Goal: Communication & Community: Answer question/provide support

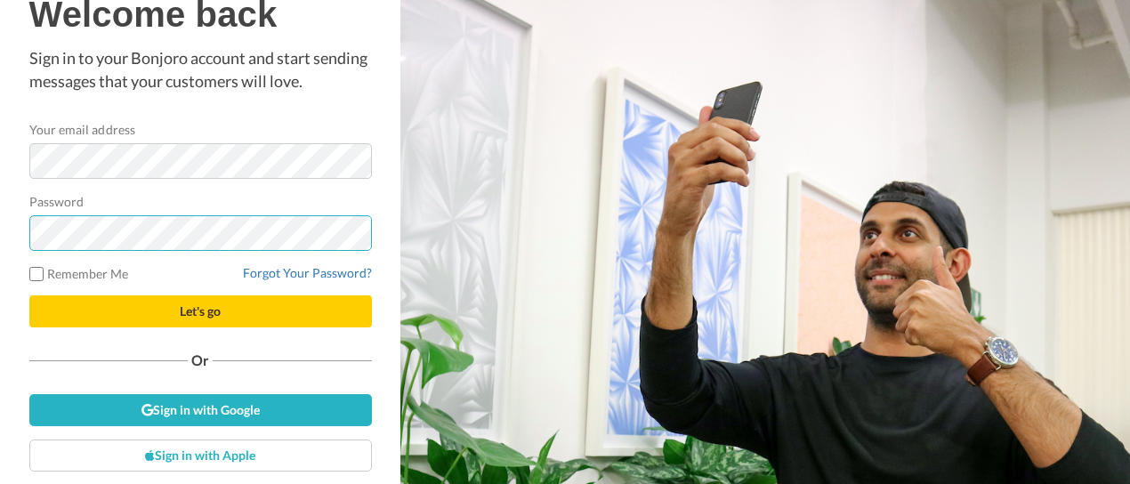
click at [29, 295] on button "Let's go" at bounding box center [200, 311] width 343 height 32
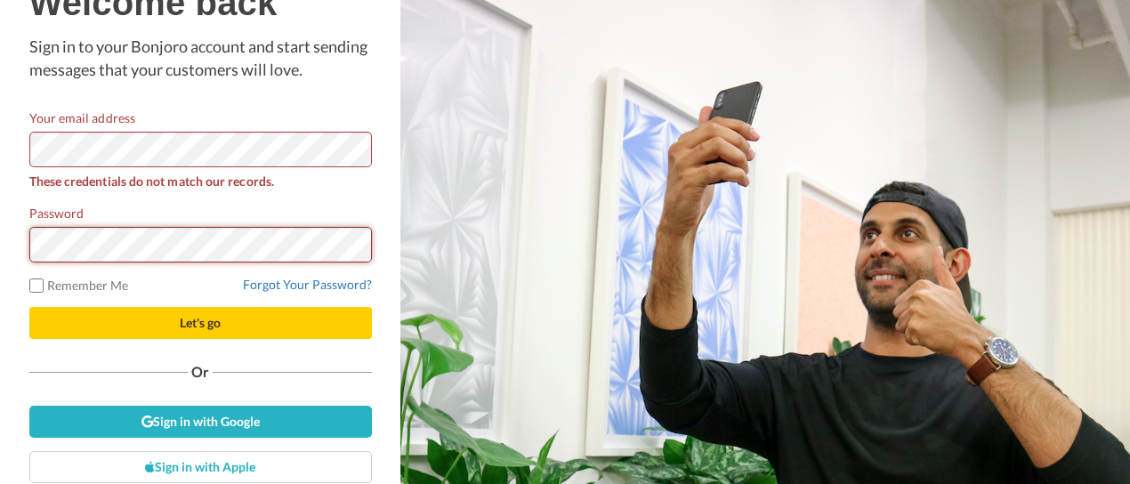
click at [29, 307] on button "Let's go" at bounding box center [200, 323] width 343 height 32
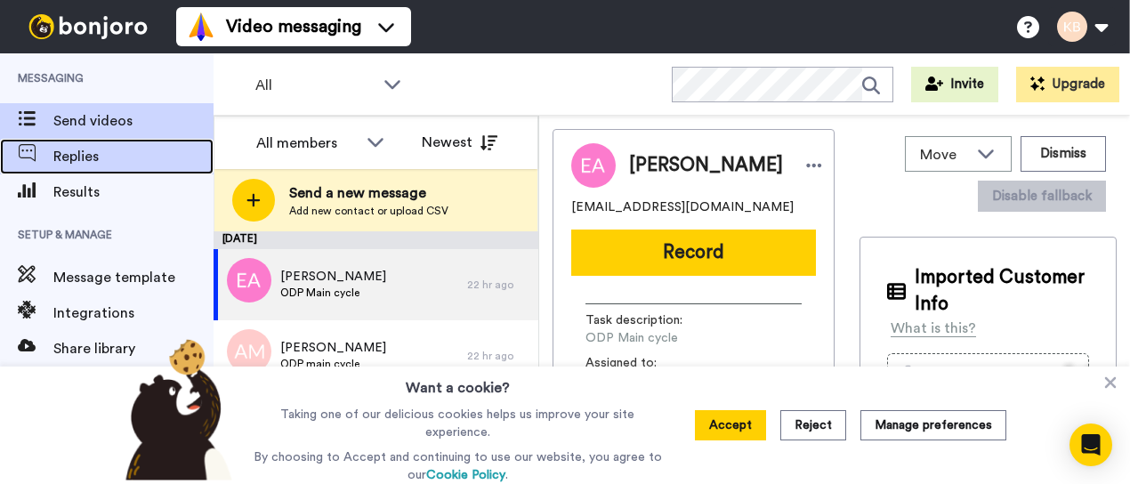
click at [71, 150] on span "Replies" at bounding box center [133, 156] width 160 height 21
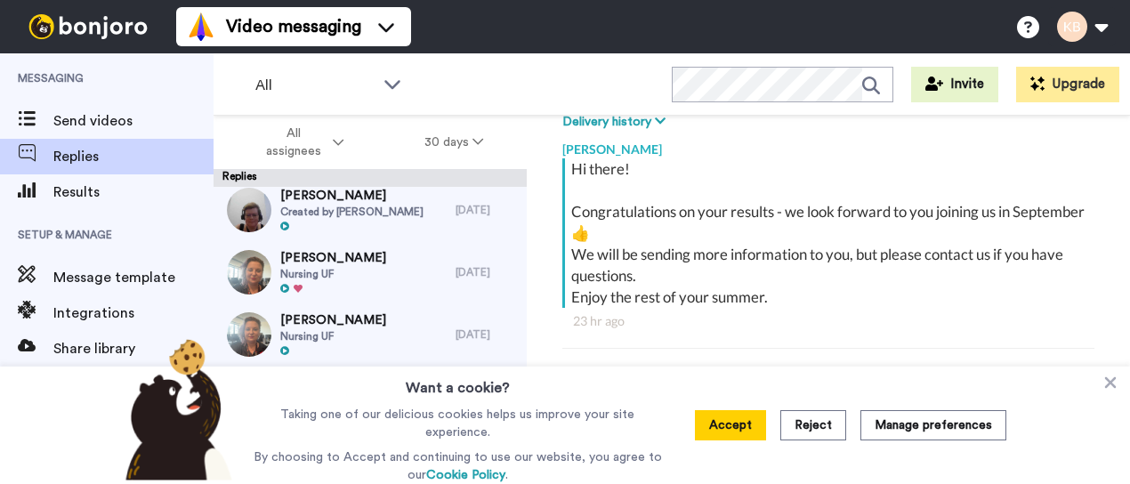
scroll to position [762, 0]
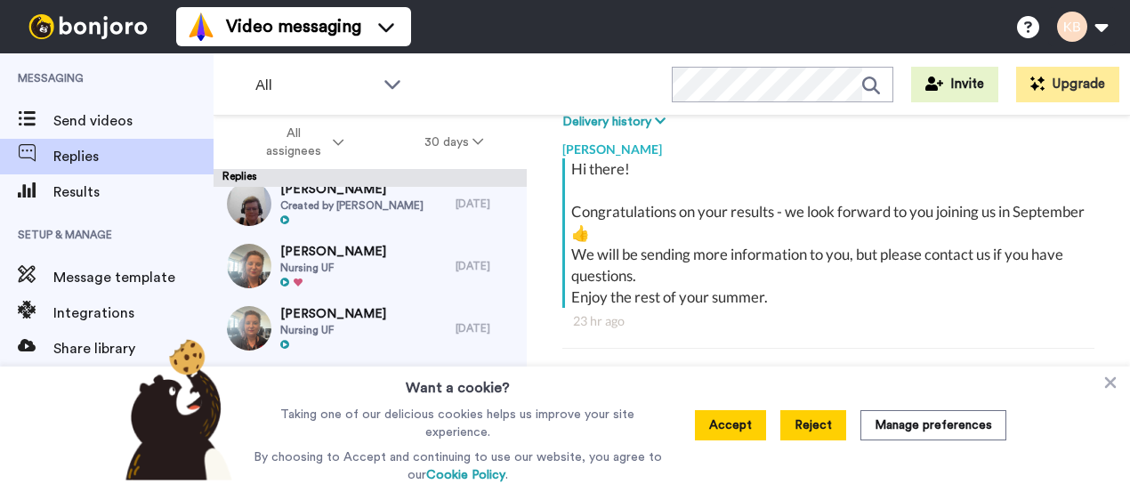
click at [820, 425] on button "Reject" at bounding box center [813, 425] width 66 height 30
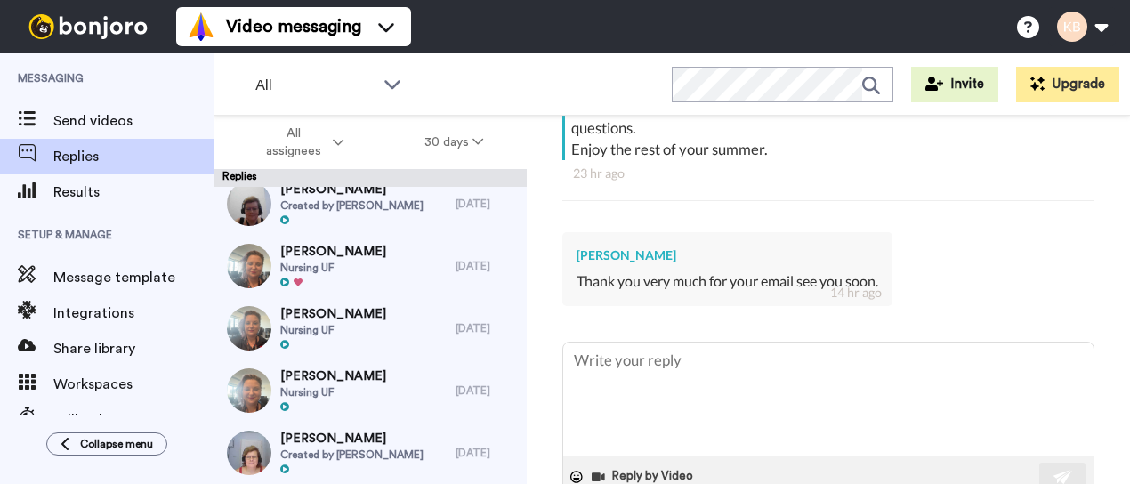
scroll to position [488, 0]
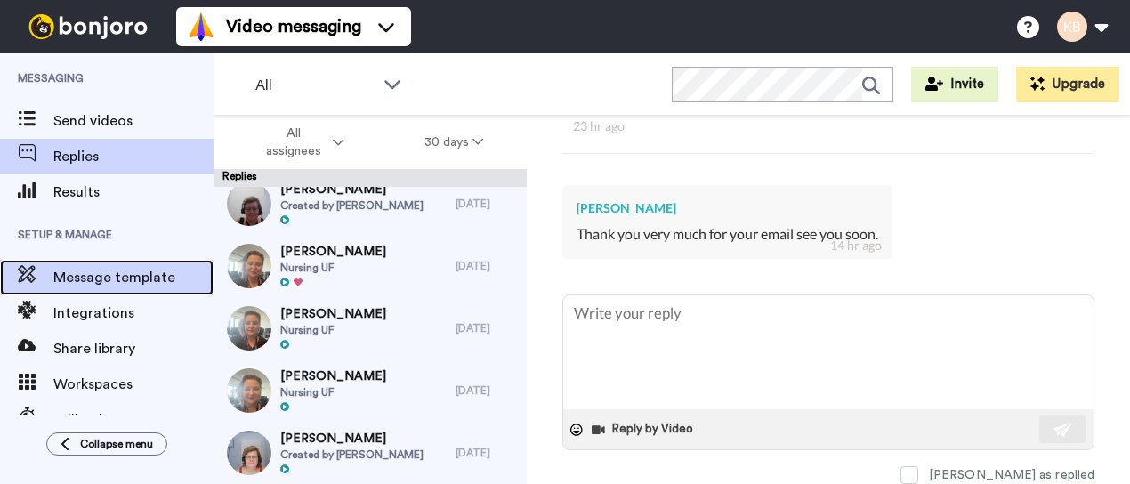
click at [137, 271] on span "Message template" at bounding box center [133, 277] width 160 height 21
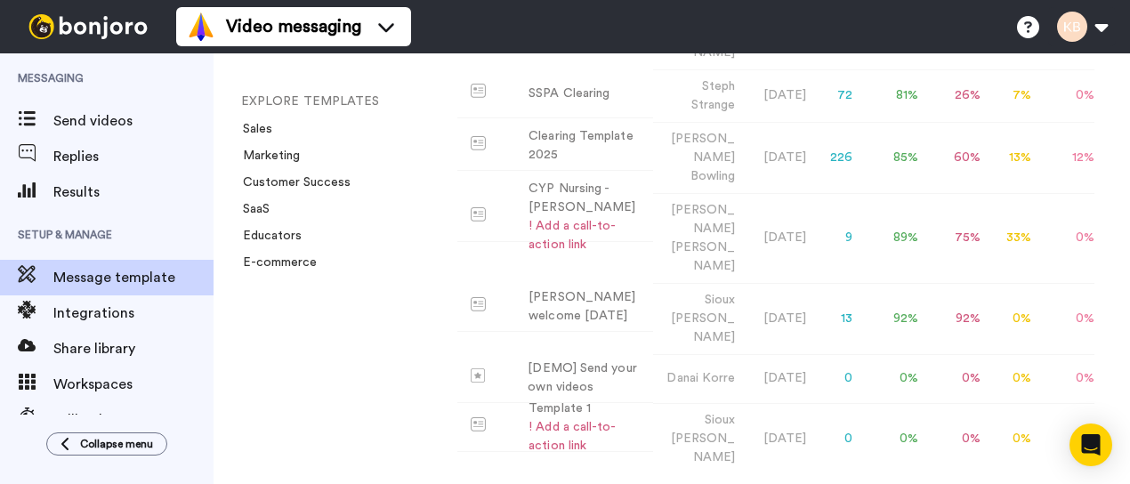
scroll to position [107, 0]
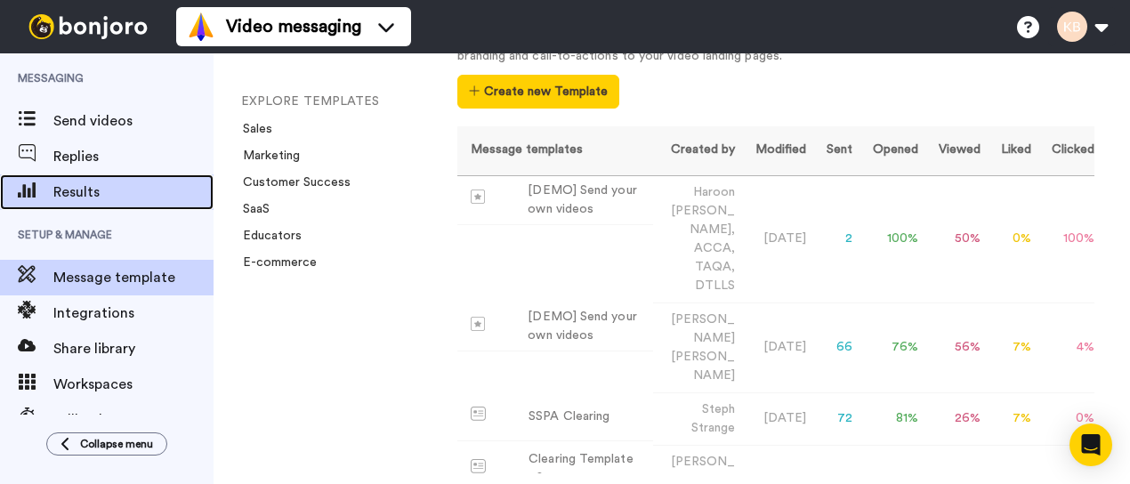
click at [75, 182] on span "Results" at bounding box center [133, 191] width 160 height 21
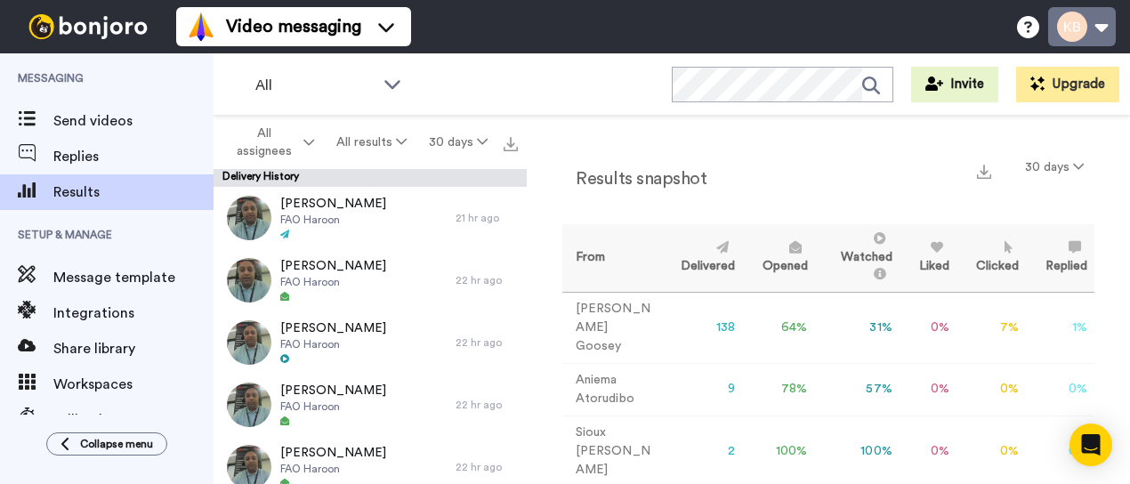
click at [1068, 21] on button at bounding box center [1082, 26] width 68 height 39
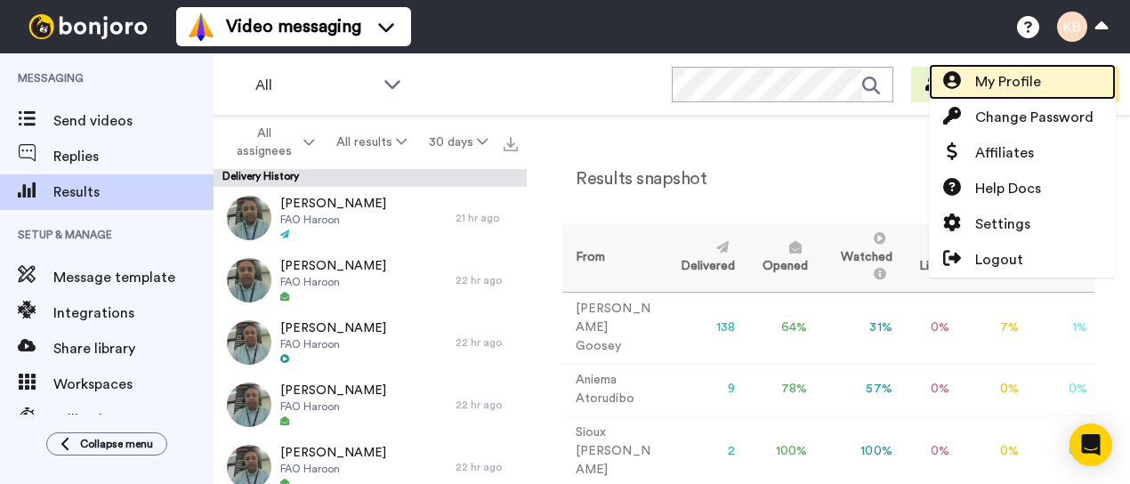
click at [1018, 81] on span "My Profile" at bounding box center [1008, 81] width 66 height 21
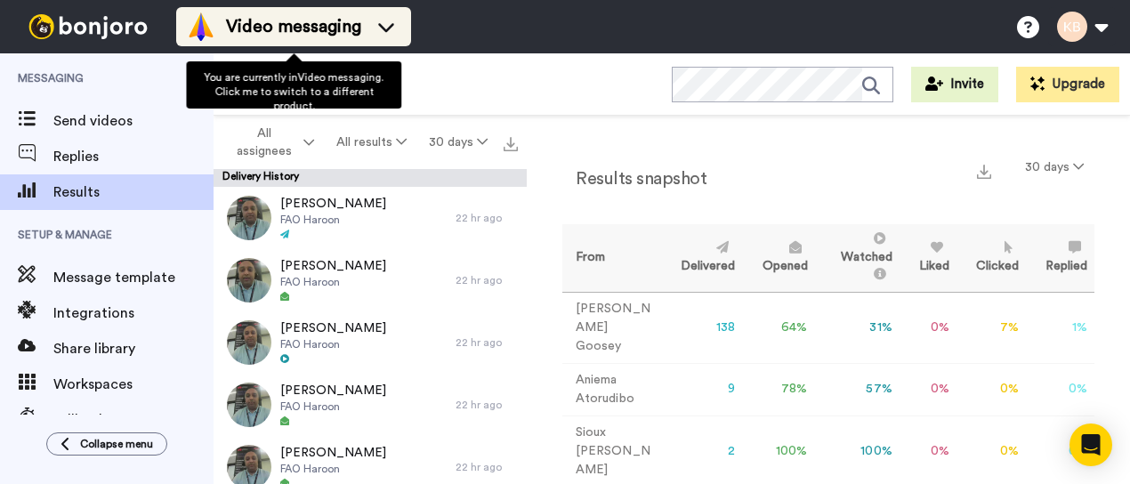
click at [383, 21] on icon at bounding box center [386, 27] width 28 height 18
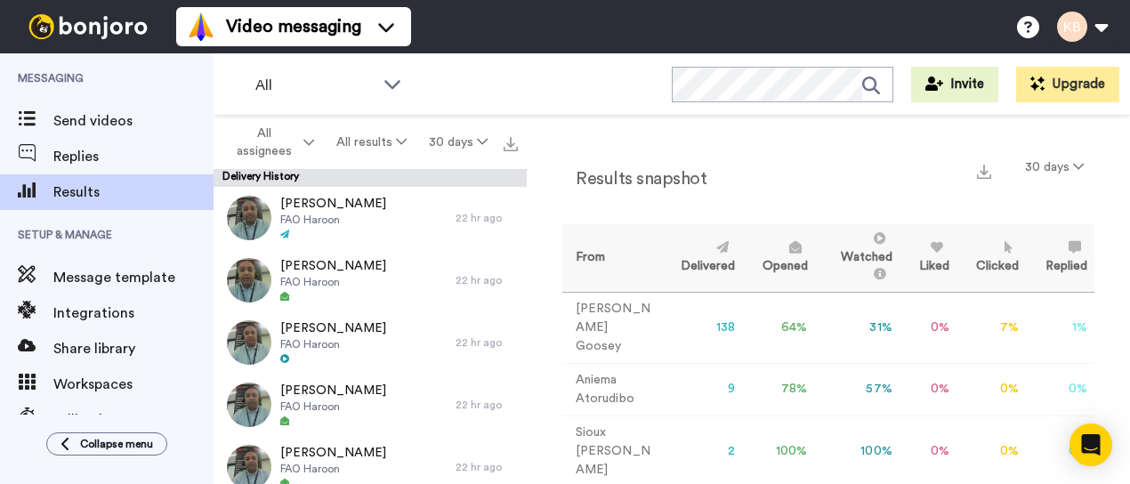
click at [466, 35] on div "Video messaging Switch to Video messaging Testimonials Settings Discover Help &…" at bounding box center [653, 26] width 954 height 53
click at [310, 143] on icon at bounding box center [308, 142] width 11 height 12
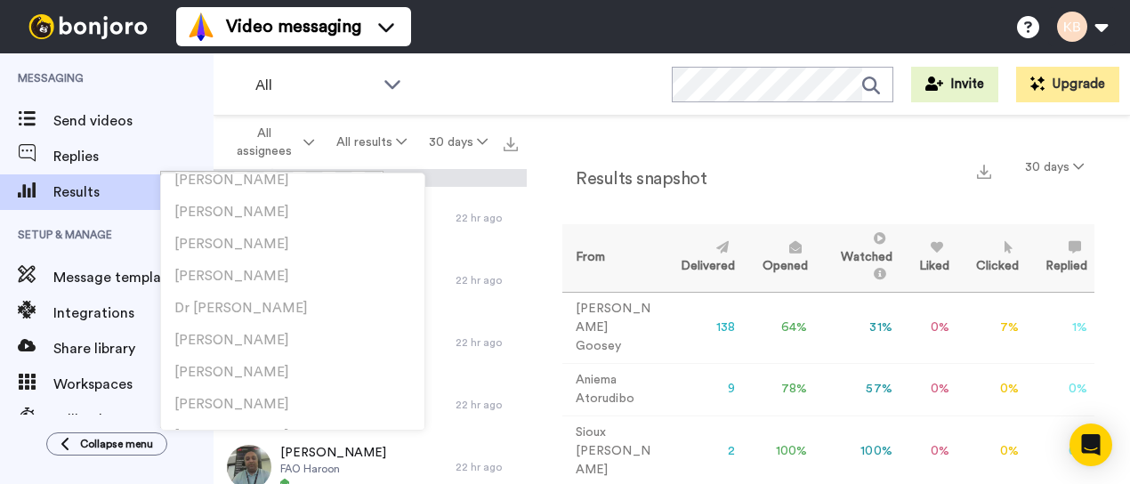
scroll to position [1715, 0]
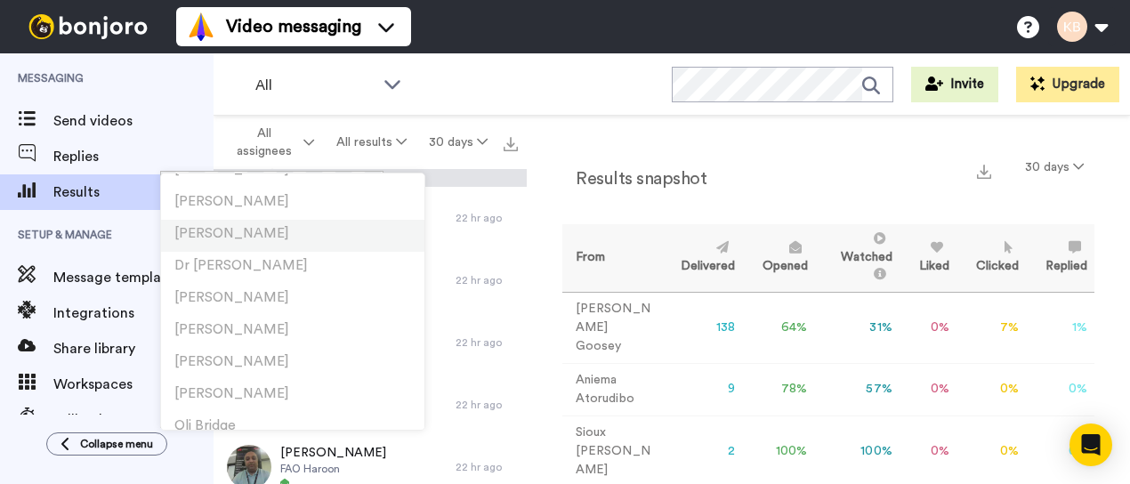
click at [268, 221] on li "[PERSON_NAME]" at bounding box center [292, 236] width 263 height 32
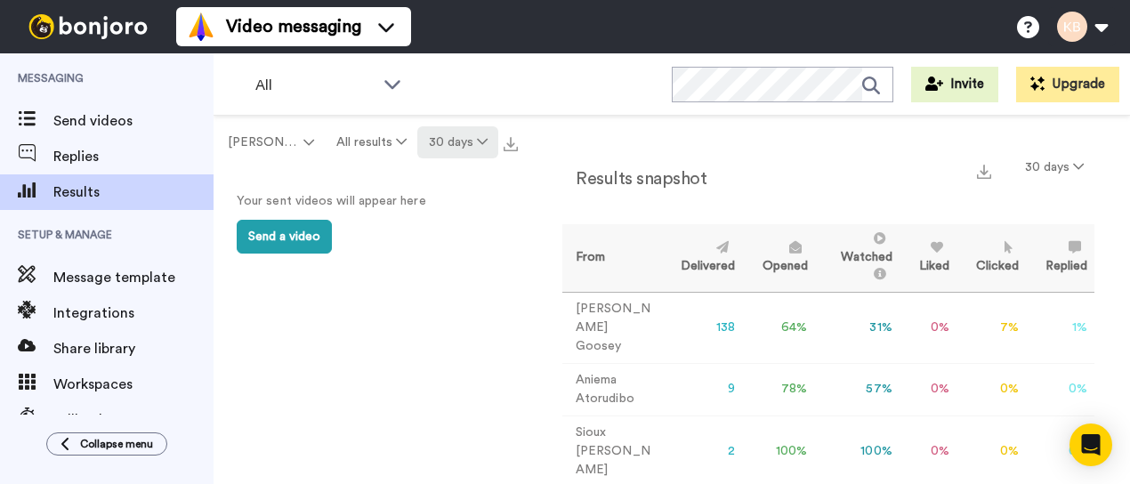
click at [481, 138] on icon at bounding box center [482, 141] width 11 height 12
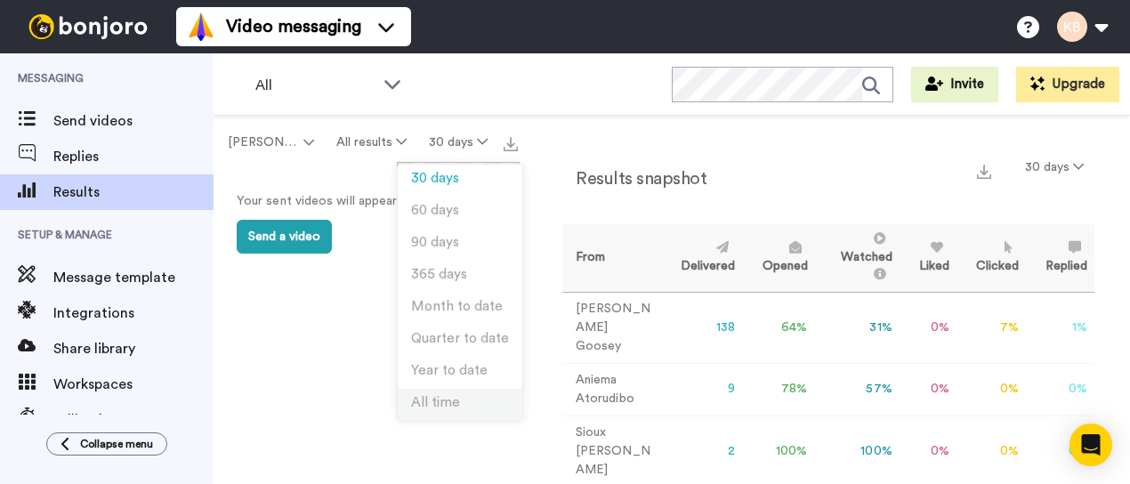
click at [439, 409] on li "All time" at bounding box center [460, 405] width 125 height 32
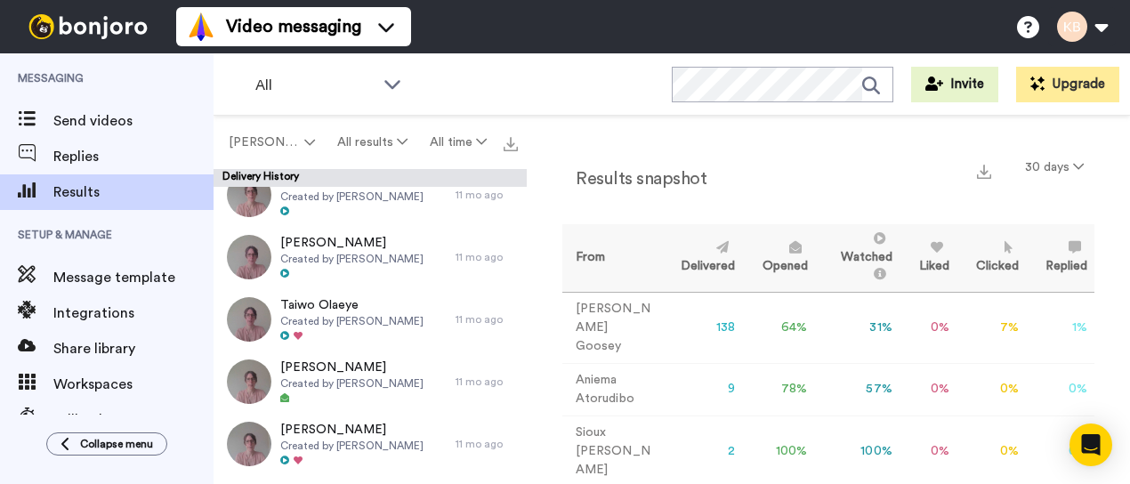
scroll to position [0, 0]
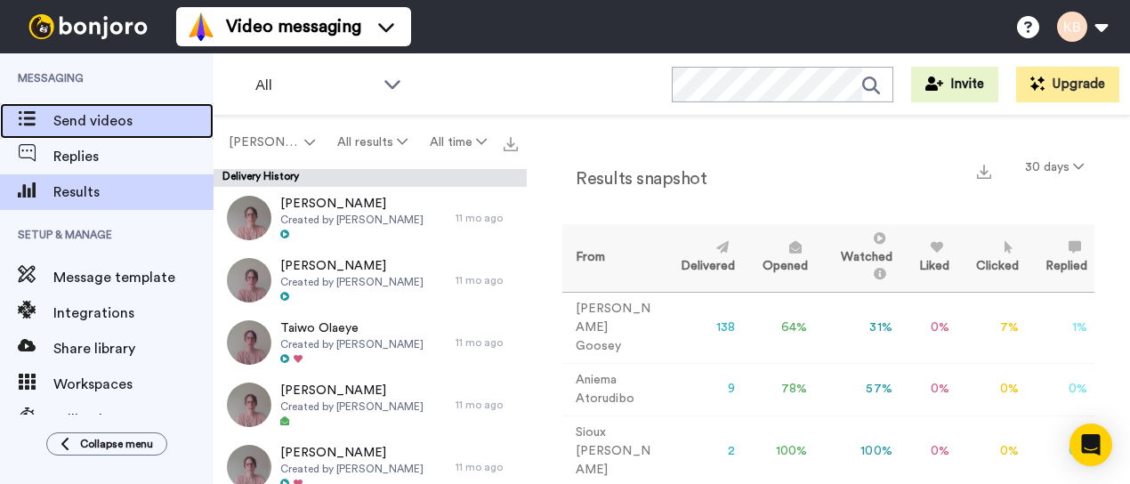
click at [87, 118] on span "Send videos" at bounding box center [133, 120] width 160 height 21
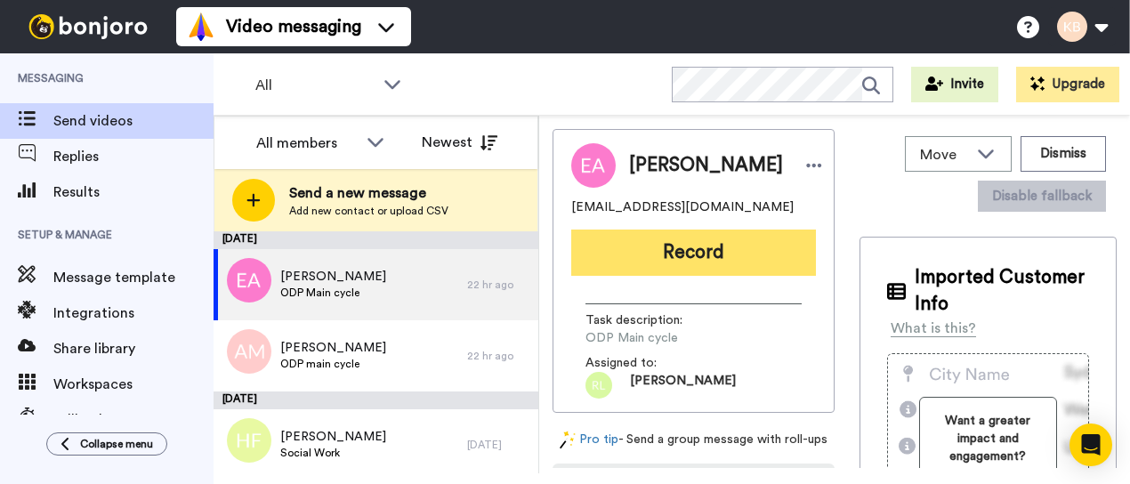
click at [731, 265] on button "Record" at bounding box center [693, 253] width 245 height 46
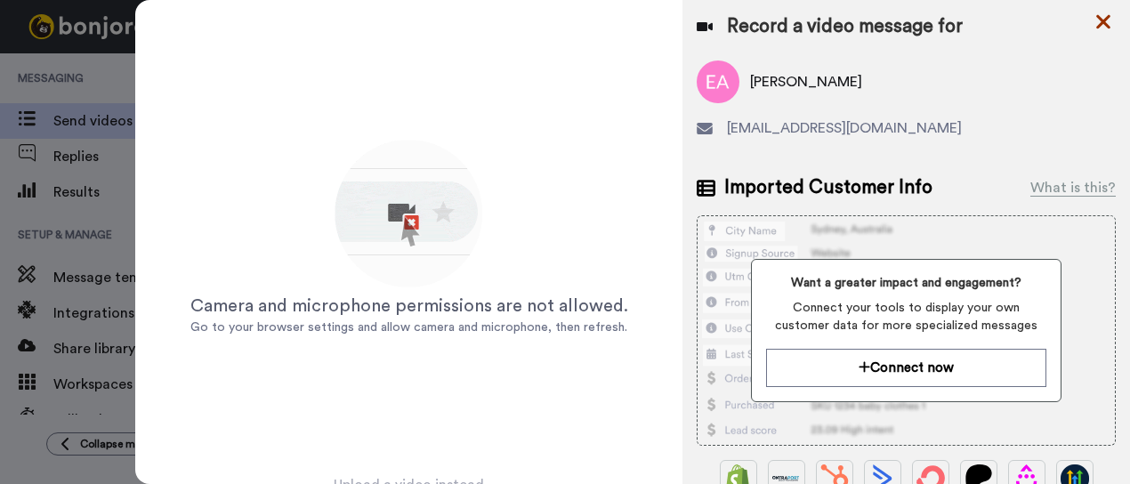
click at [1102, 17] on icon at bounding box center [1103, 22] width 18 height 22
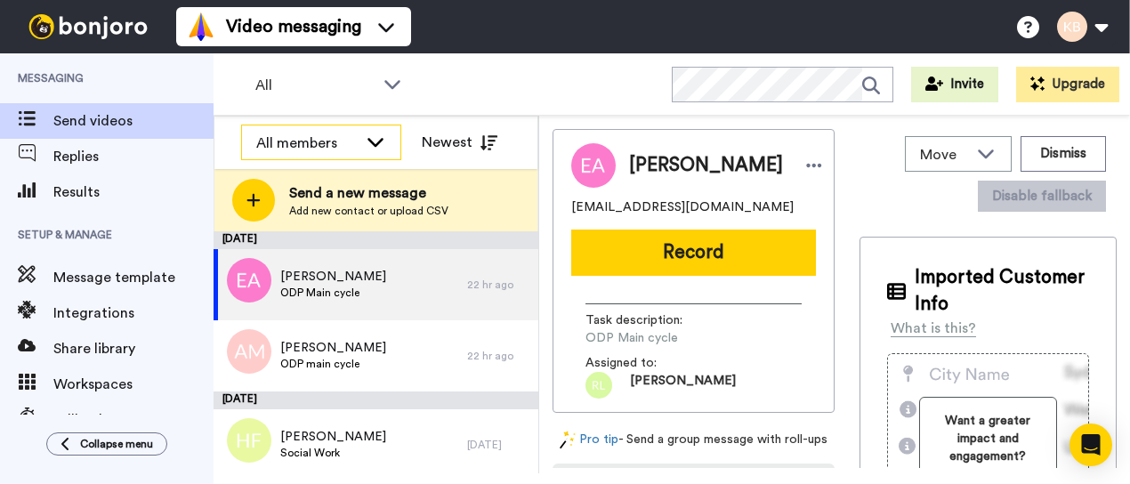
click at [368, 142] on icon at bounding box center [375, 142] width 21 height 18
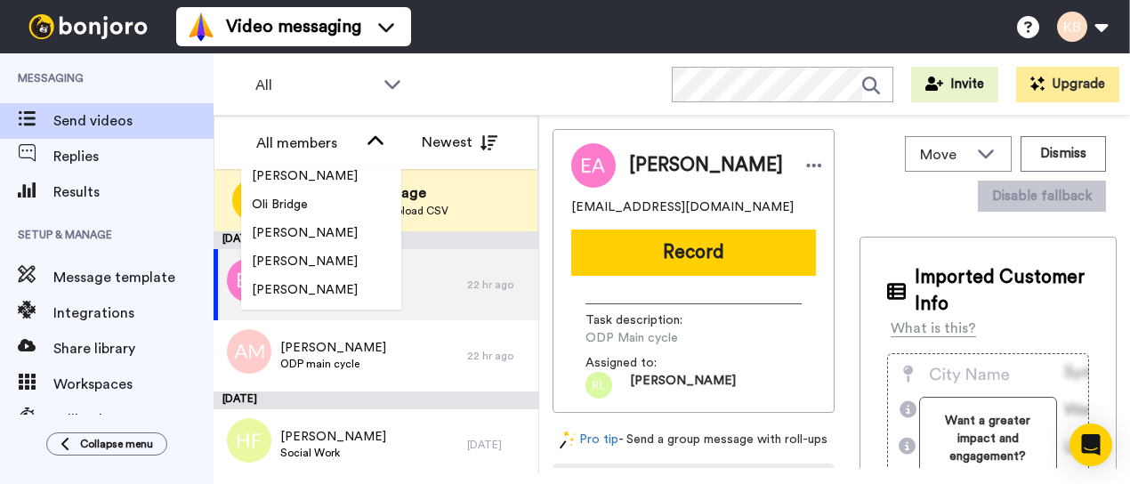
scroll to position [1744, 0]
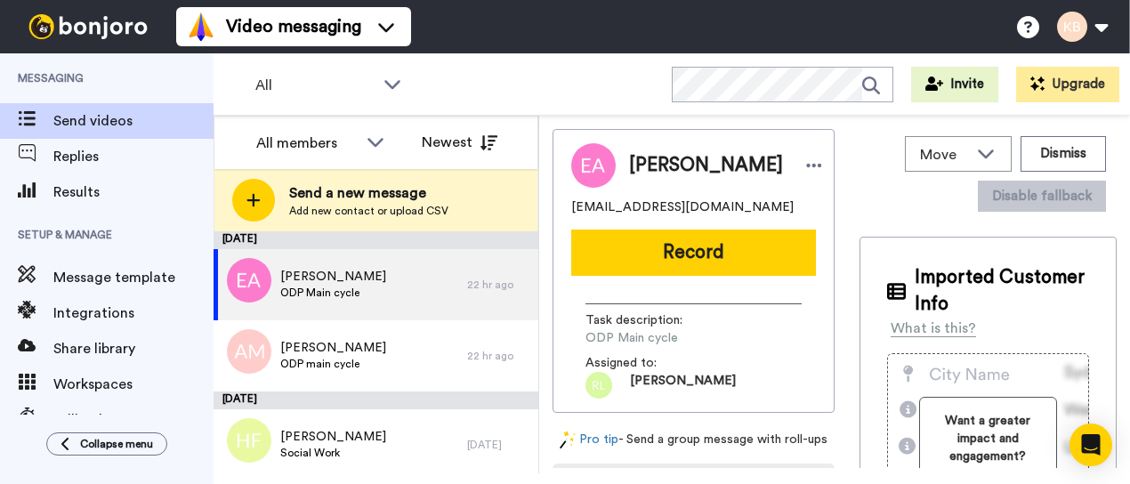
click at [399, 301] on div "Emmanuel Agyeman ODP Main cycle" at bounding box center [341, 284] width 254 height 71
click at [379, 140] on icon at bounding box center [375, 142] width 21 height 18
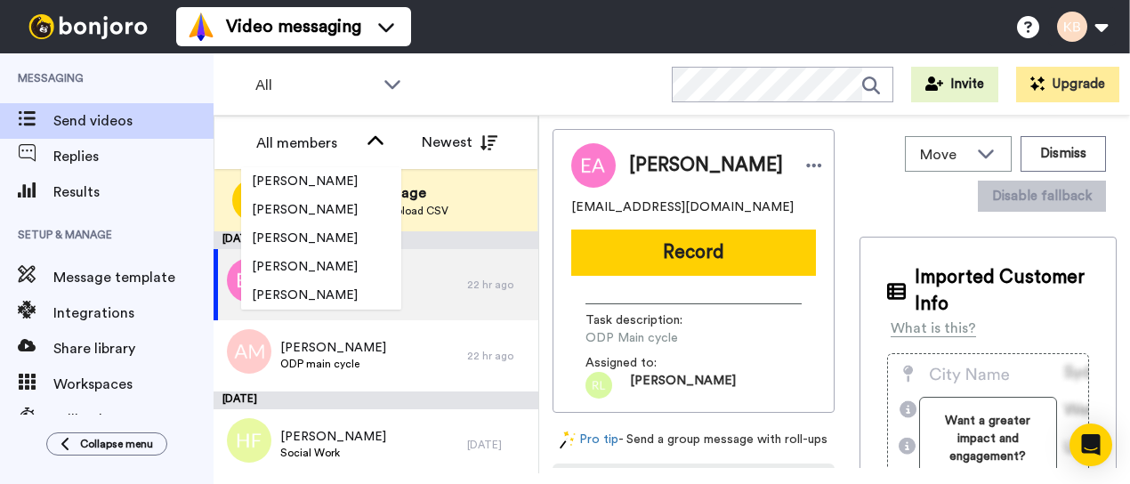
scroll to position [0, 0]
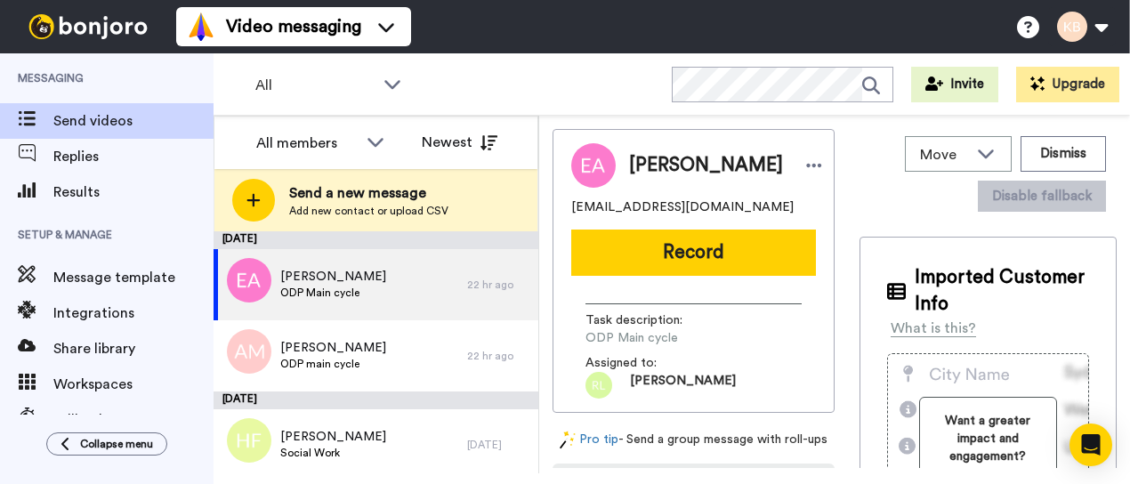
click at [504, 72] on div "All WORKSPACES View all All Lead Conversion Healthcare 2025 Lead Conversion Tas…" at bounding box center [672, 84] width 916 height 62
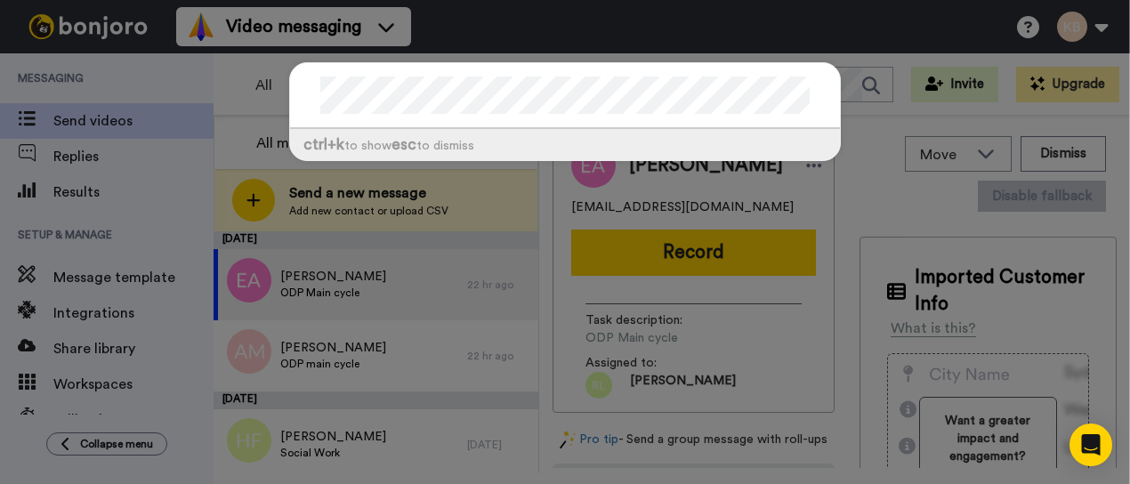
click at [690, 45] on div "ctrl +k to show esc to dismiss" at bounding box center [564, 120] width 587 height 152
click at [569, 9] on div "ctrl +k to show esc to dismiss" at bounding box center [565, 242] width 1130 height 484
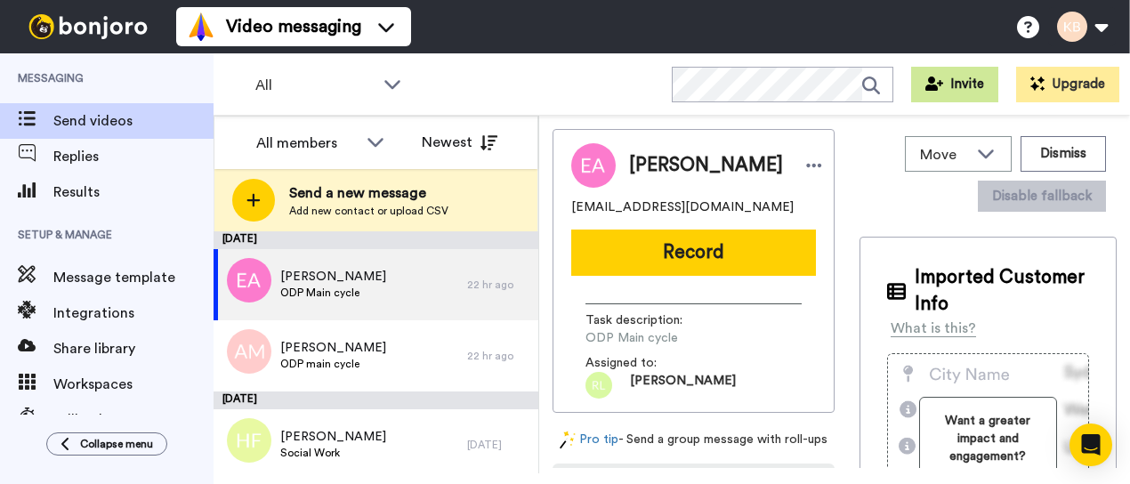
click at [971, 86] on button "Invite" at bounding box center [954, 85] width 87 height 36
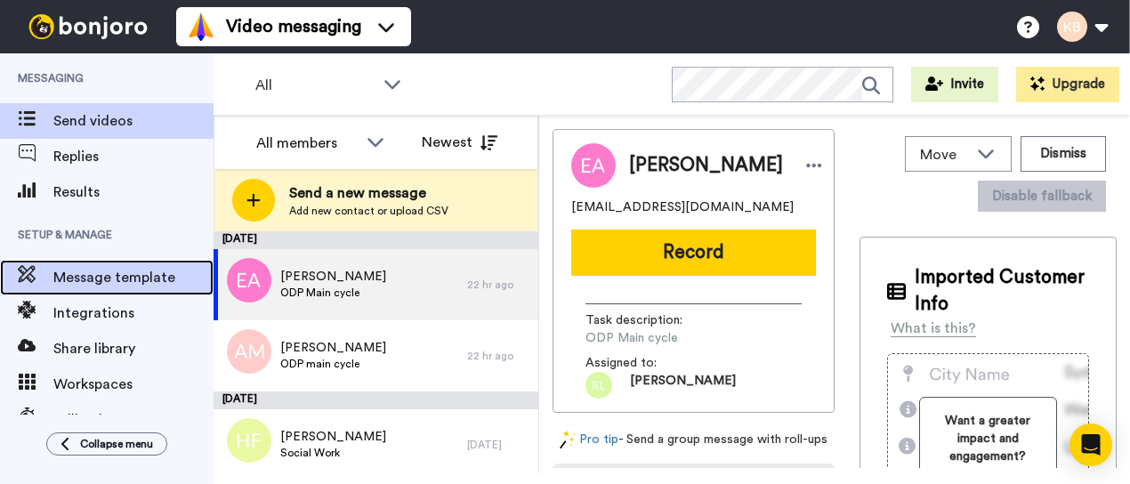
click at [125, 280] on span "Message template" at bounding box center [133, 277] width 160 height 21
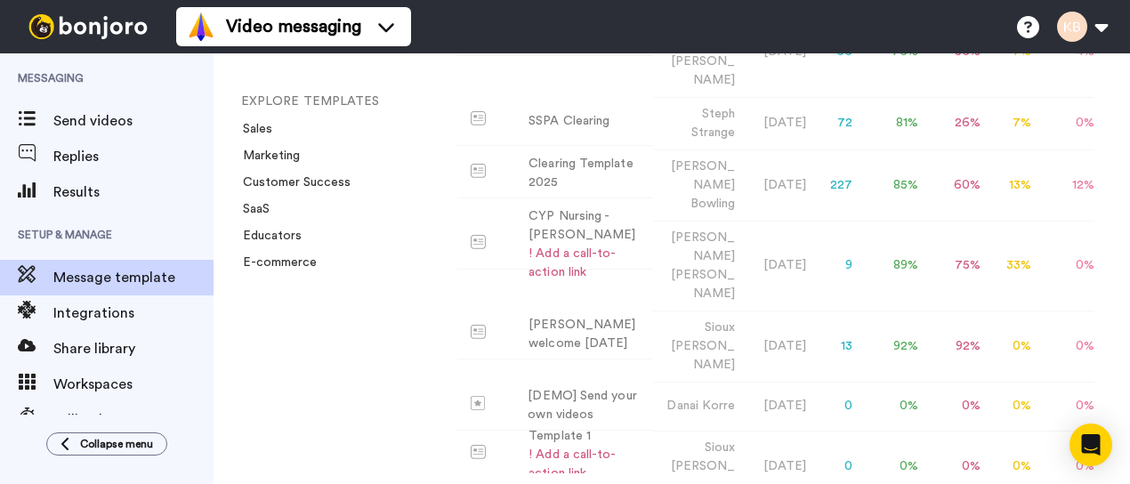
scroll to position [133, 0]
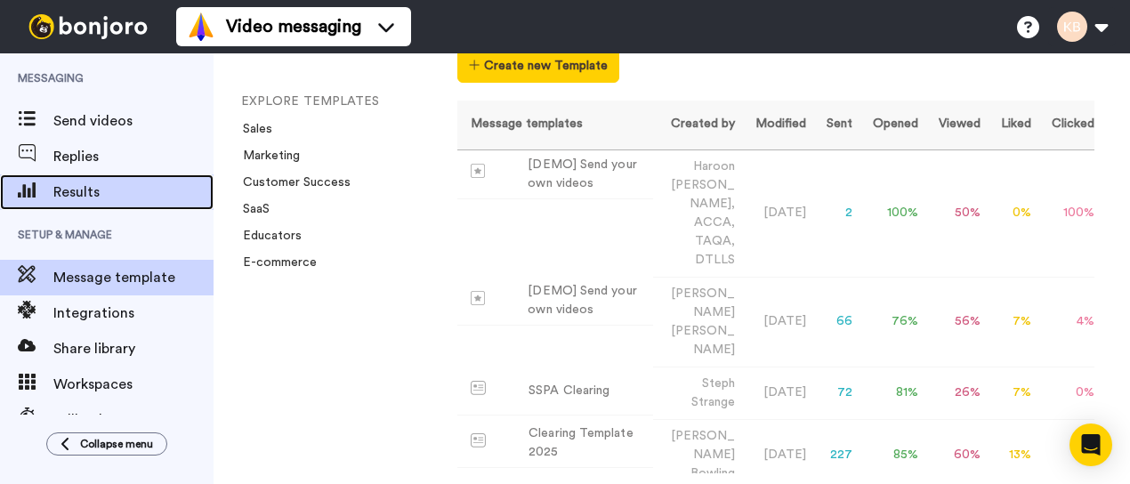
click at [44, 184] on span at bounding box center [26, 192] width 53 height 18
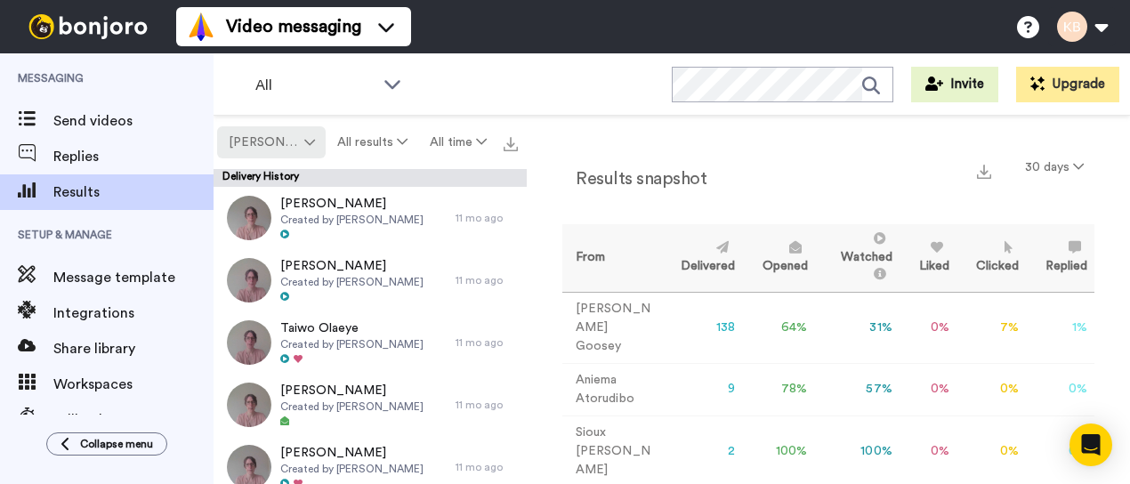
click at [305, 141] on icon at bounding box center [309, 142] width 11 height 12
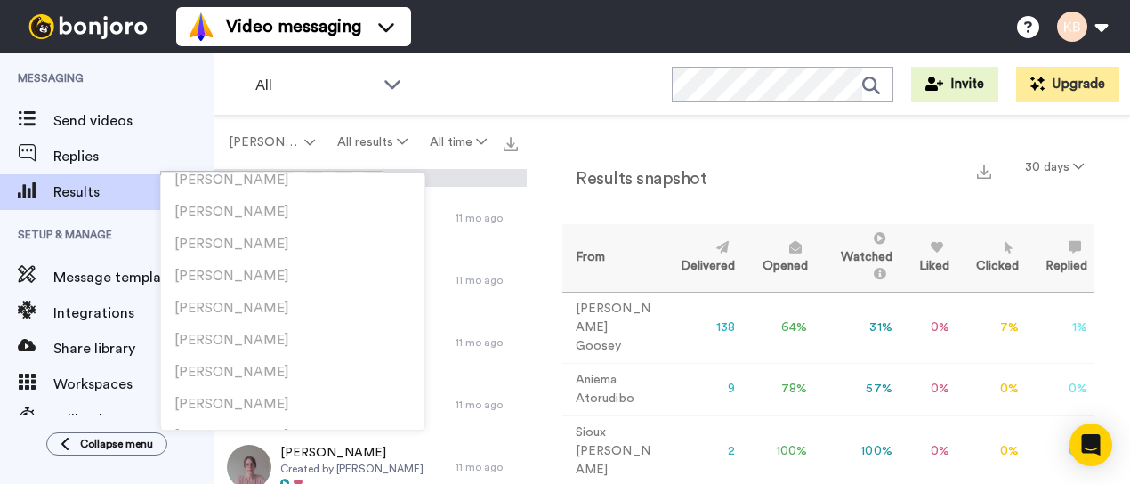
scroll to position [2978, 0]
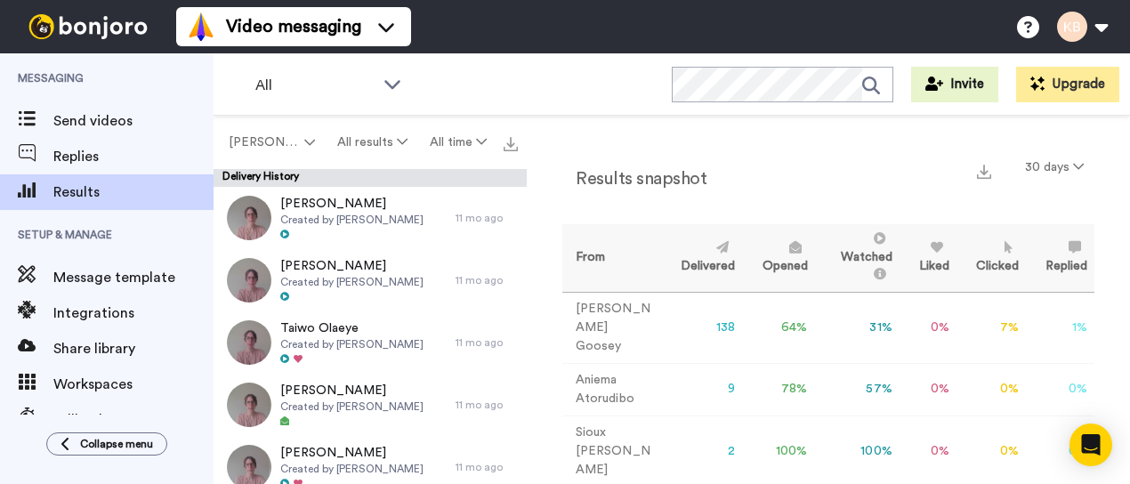
click at [520, 82] on div "All WORKSPACES View all All Lead Conversion Healthcare 2025 Lead Conversion Tas…" at bounding box center [672, 84] width 916 height 62
click at [404, 145] on icon at bounding box center [402, 141] width 11 height 12
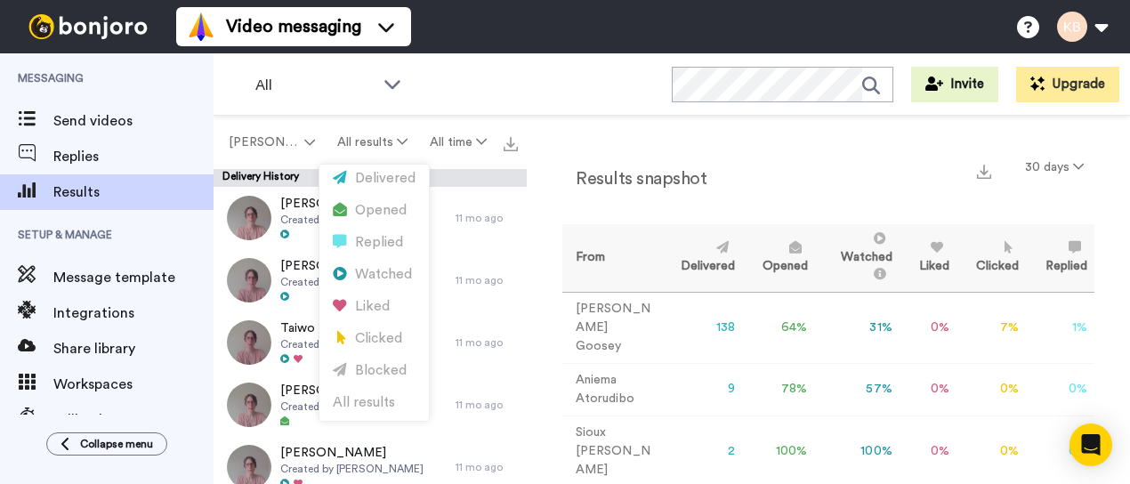
click at [517, 69] on div "All WORKSPACES View all All Lead Conversion Healthcare 2025 Lead Conversion Tas…" at bounding box center [672, 84] width 916 height 62
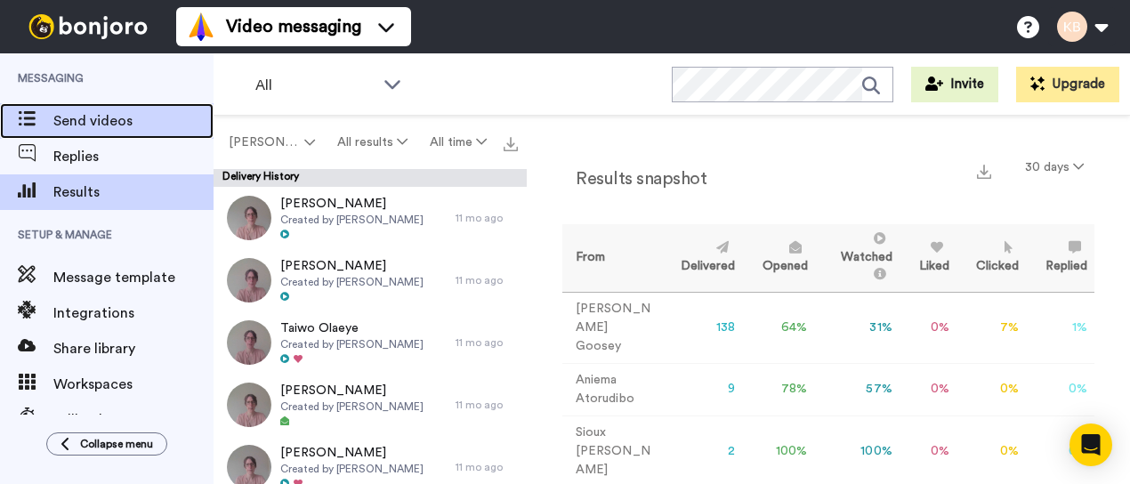
click at [97, 112] on span "Send videos" at bounding box center [133, 120] width 160 height 21
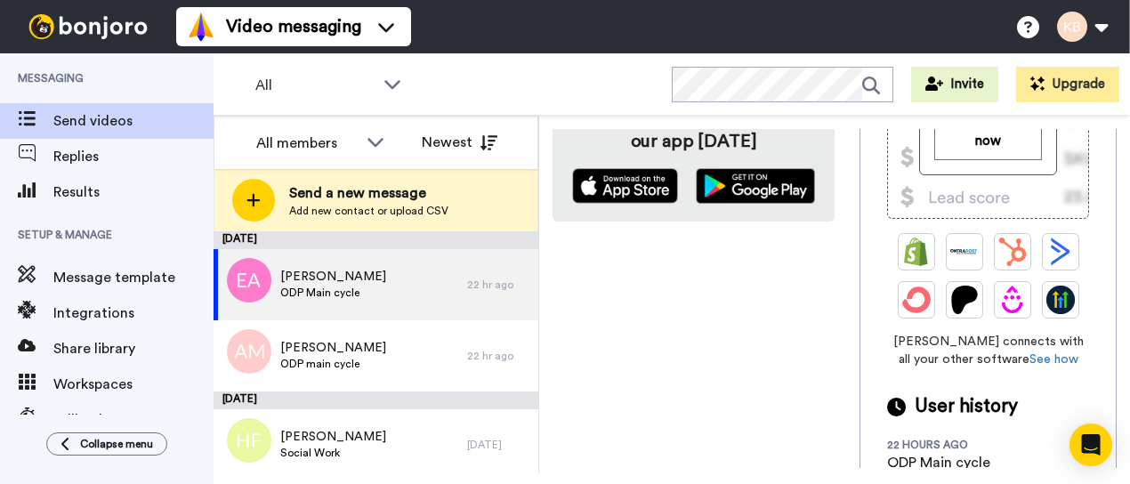
scroll to position [429, 0]
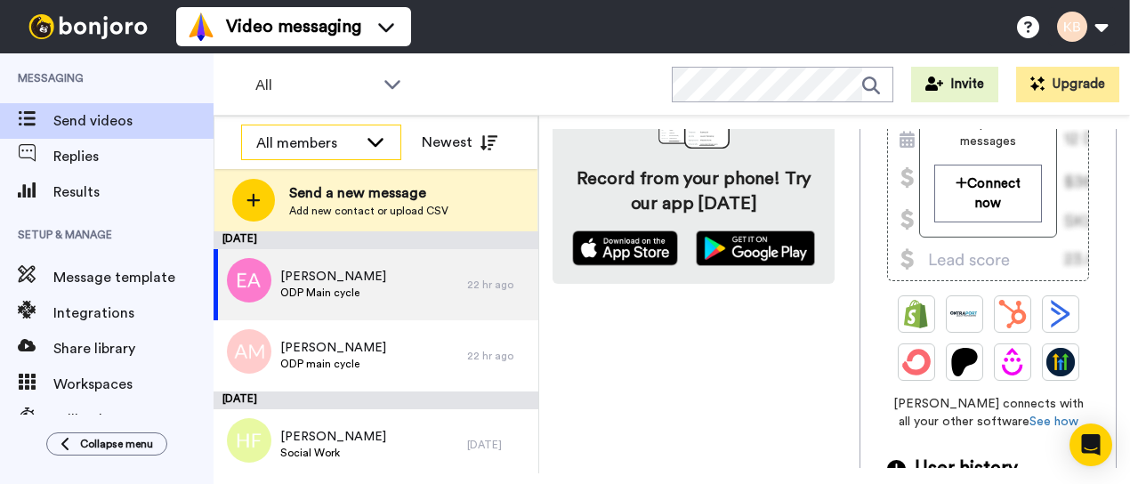
click at [372, 152] on div "All members" at bounding box center [321, 143] width 158 height 36
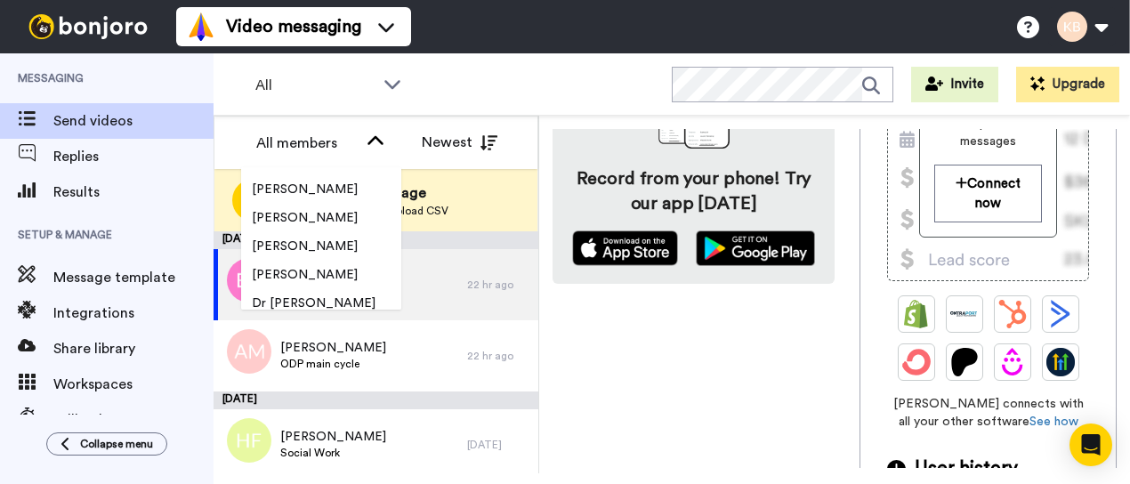
scroll to position [1482, 0]
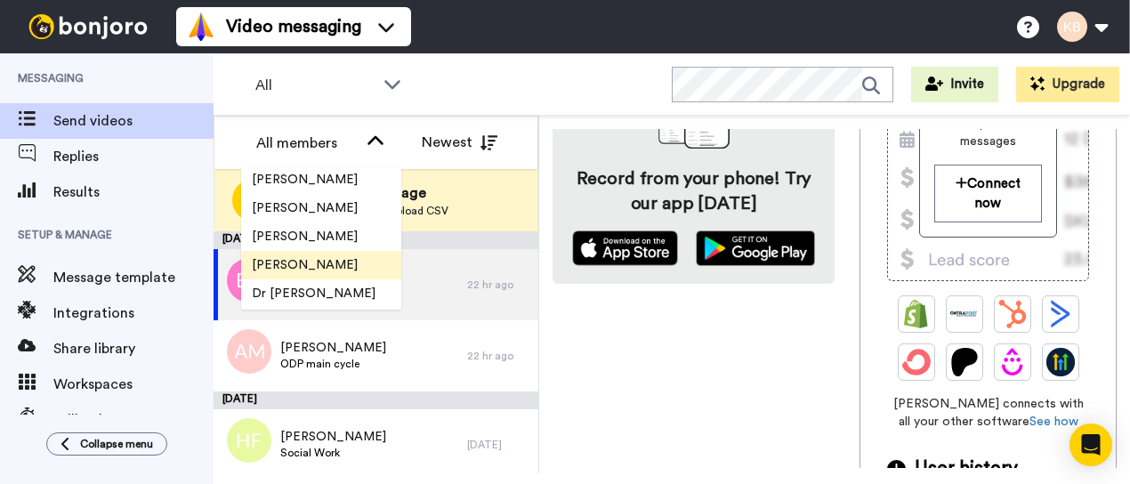
click at [343, 262] on span "[PERSON_NAME]" at bounding box center [304, 265] width 127 height 18
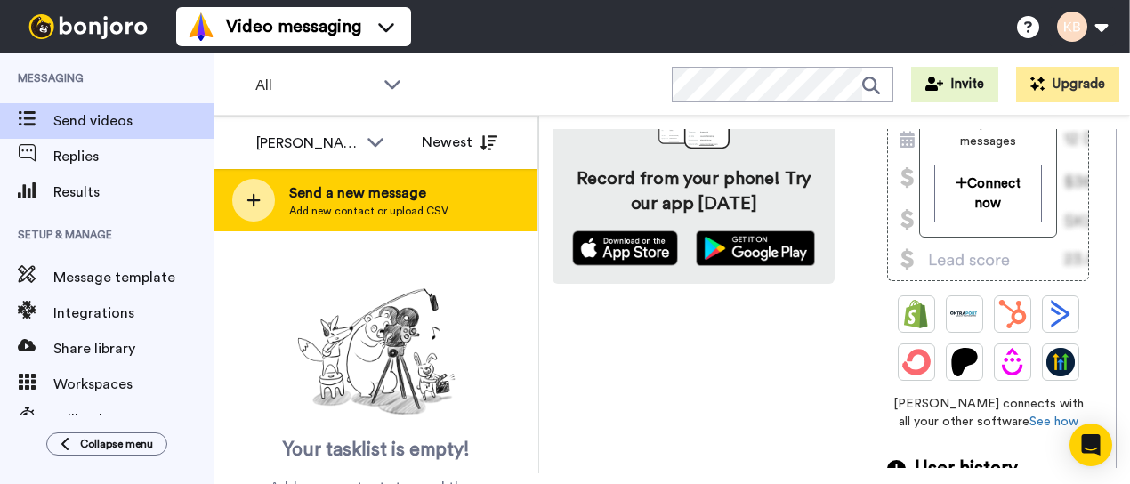
click at [371, 189] on span "Send a new message" at bounding box center [368, 192] width 159 height 21
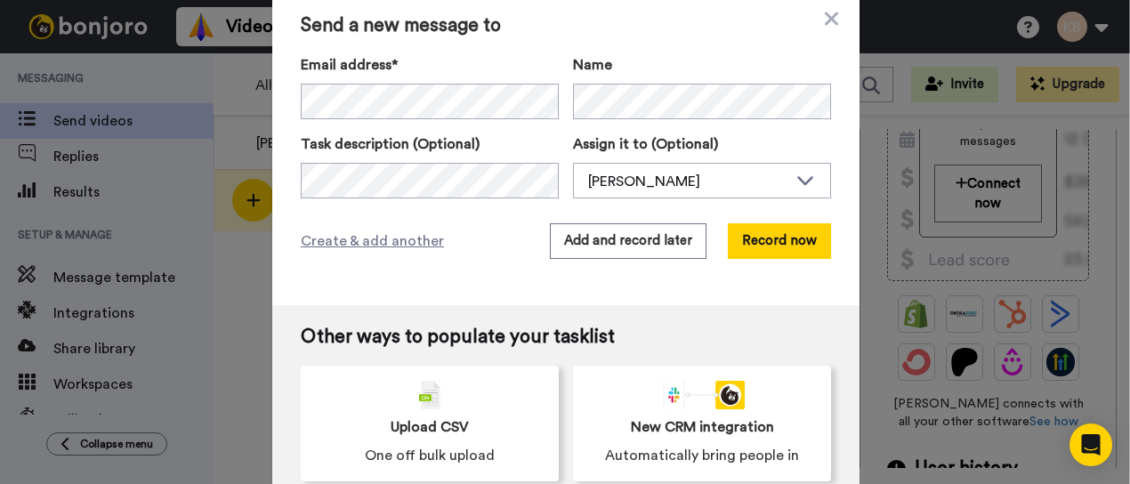
scroll to position [0, 0]
